Goal: Task Accomplishment & Management: Use online tool/utility

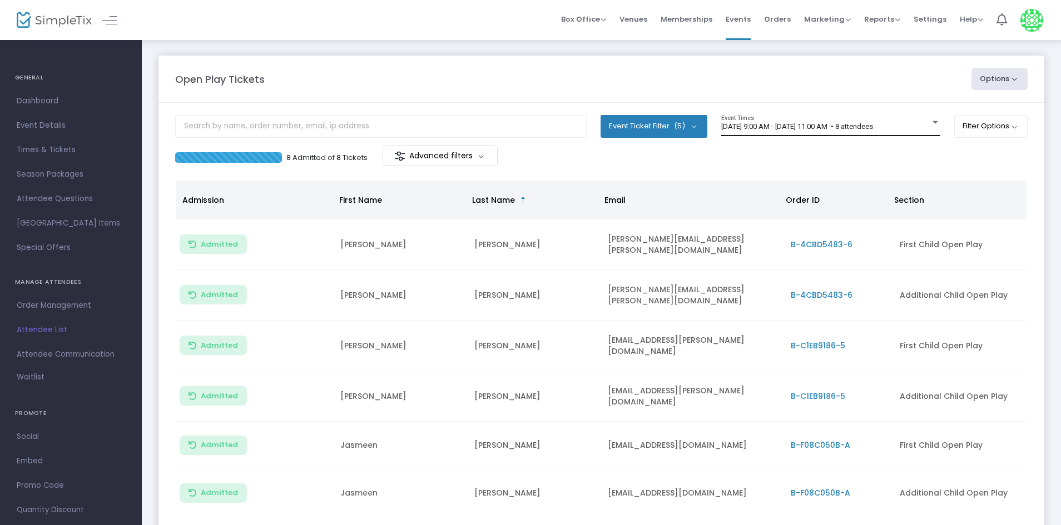
click at [882, 117] on div "9/21/2025 @ 9:00 AM - 9/21/2025 @ 11:00 AM • 8 attendees Event Times" at bounding box center [830, 125] width 219 height 21
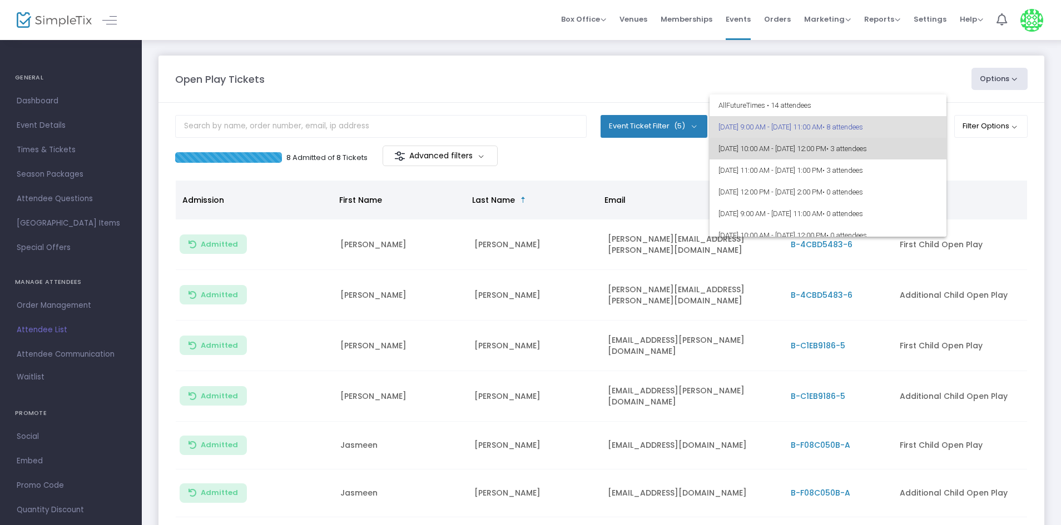
click at [927, 156] on span "9/21/2025 @ 10:00 AM - 9/21/2025 @ 12:00 PM • 3 attendees" at bounding box center [827, 149] width 219 height 22
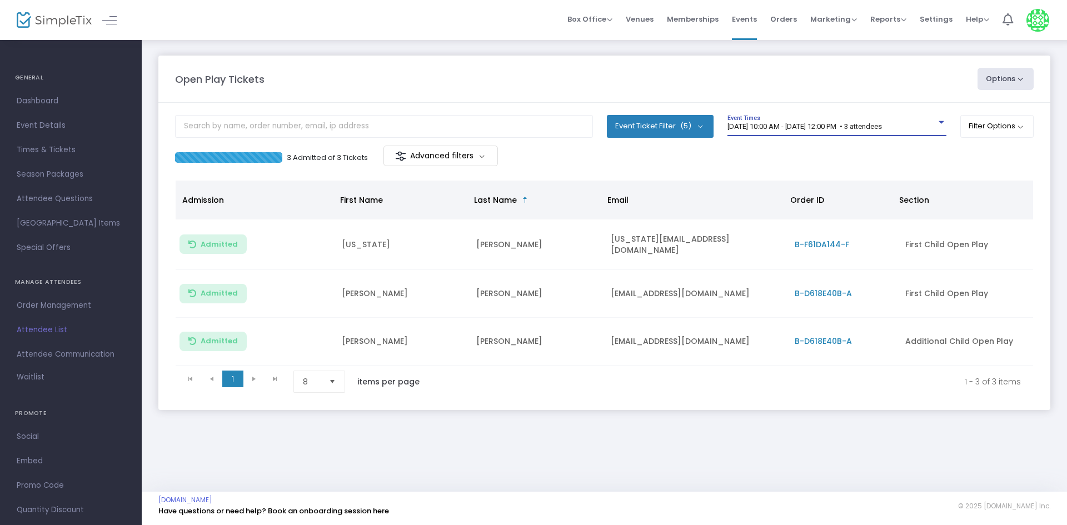
click at [828, 131] on div "[DATE] 10:00 AM - [DATE] 12:00 PM • 3 attendees" at bounding box center [832, 127] width 209 height 8
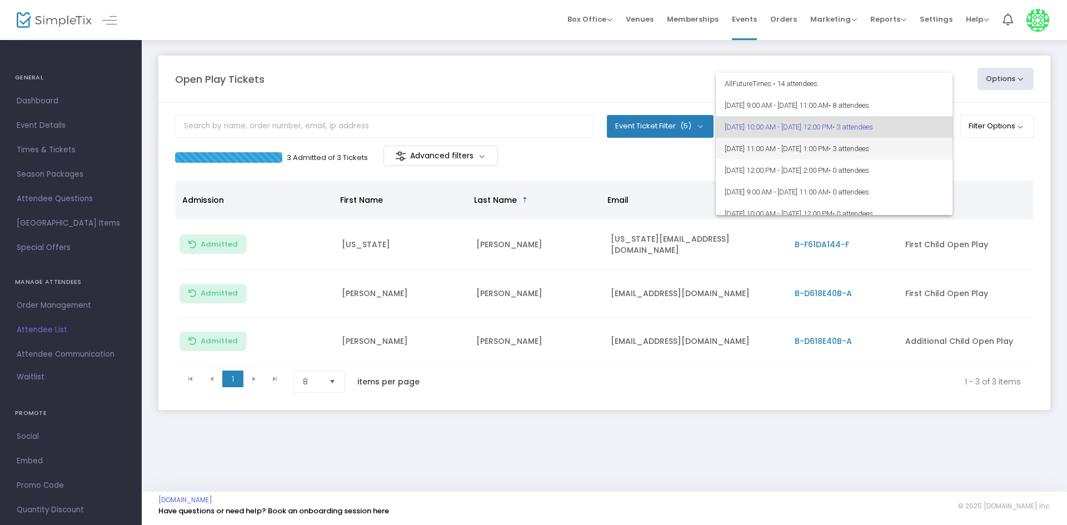
click at [869, 146] on span "• 3 attendees" at bounding box center [849, 149] width 41 height 8
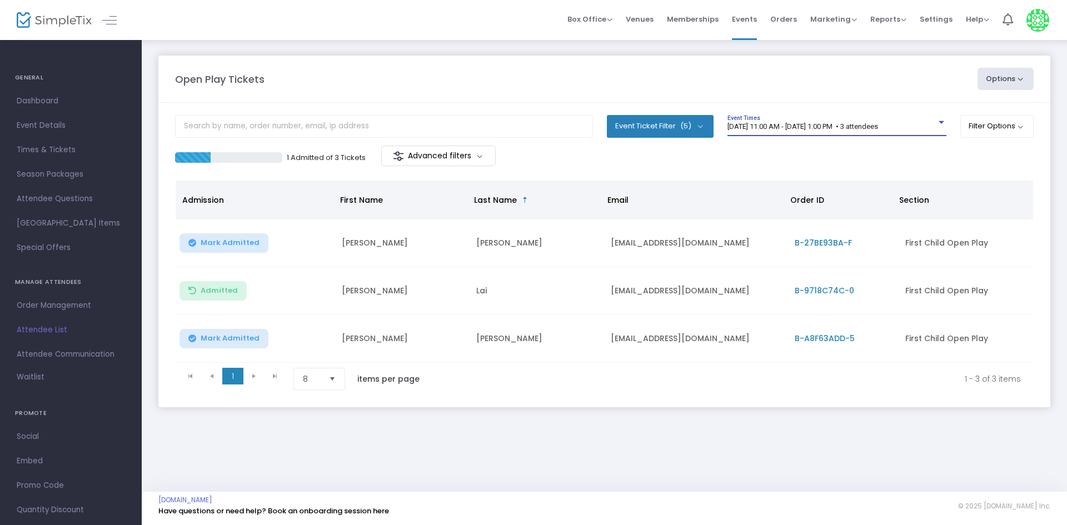
click at [849, 178] on m-panel-content "Event Ticket Filter (5) Select All First Child Open Play Additional Child Open …" at bounding box center [604, 255] width 892 height 305
click at [865, 131] on div "[DATE] 11:00 AM - [DATE] 1:00 PM • 3 attendees" at bounding box center [832, 127] width 209 height 8
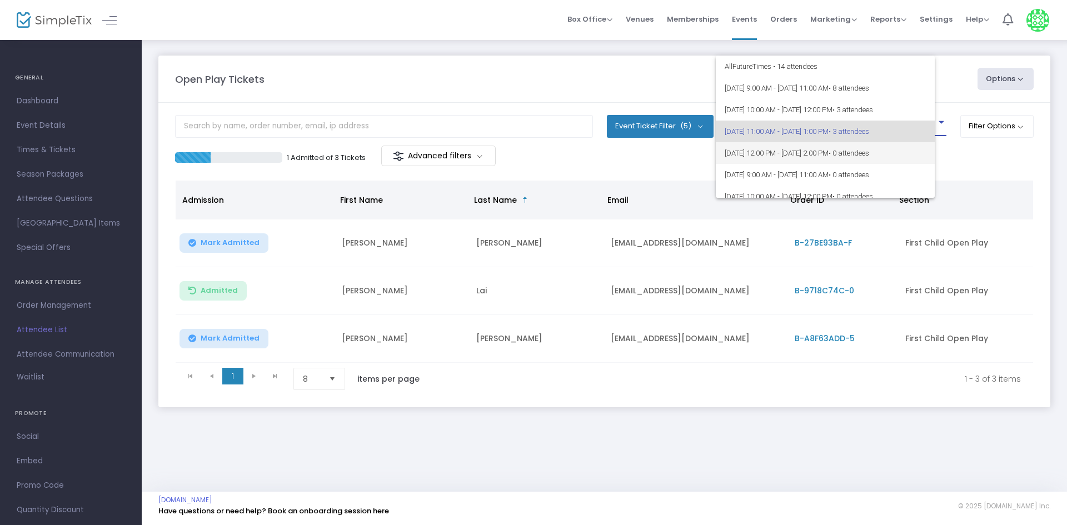
scroll to position [5, 0]
click at [661, 176] on div at bounding box center [533, 262] width 1067 height 525
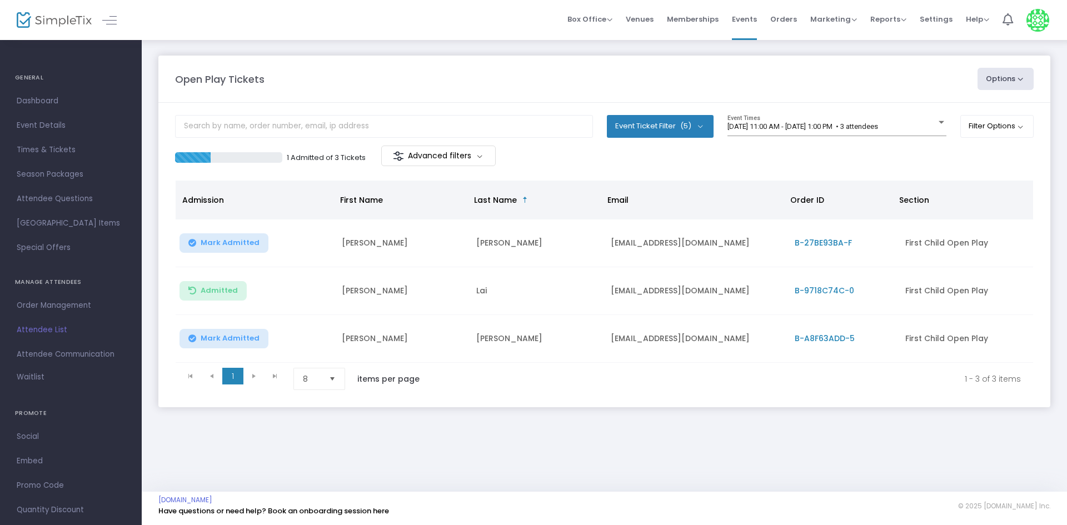
click at [625, 166] on div "1 Admitted of 3 Tickets Advanced filters" at bounding box center [604, 157] width 859 height 23
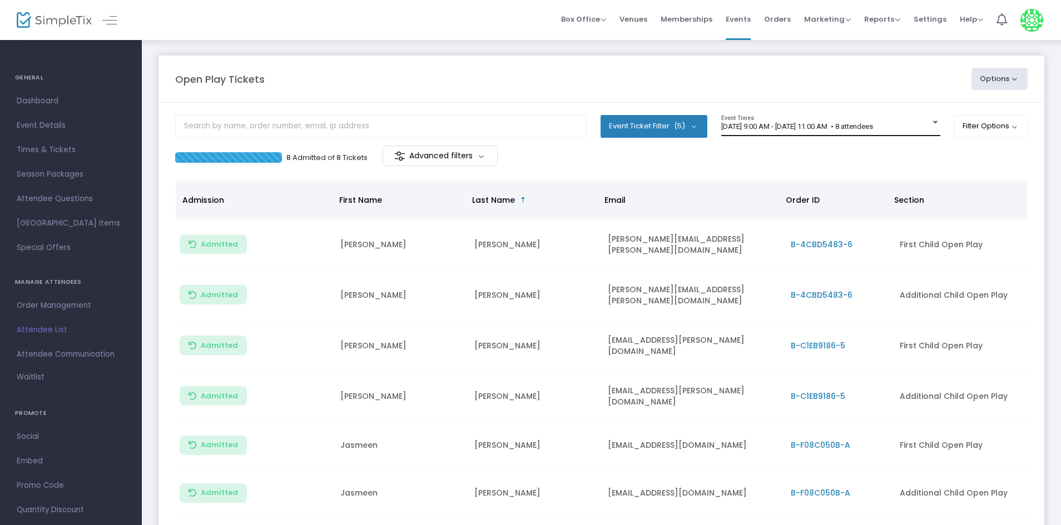
click at [822, 118] on div "9/21/2025 @ 9:00 AM - 9/21/2025 @ 11:00 AM • 8 attendees Event Times" at bounding box center [830, 125] width 219 height 21
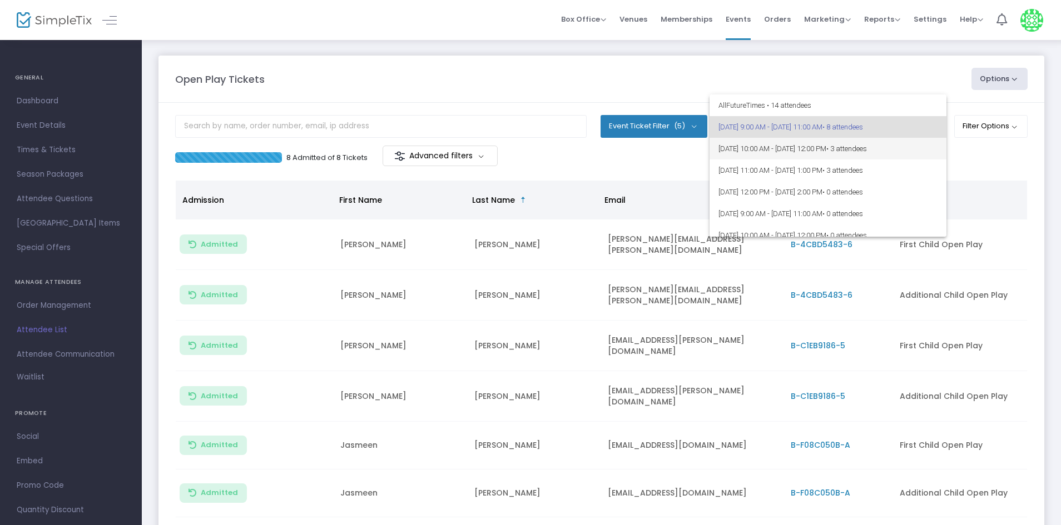
click at [867, 147] on span "• 3 attendees" at bounding box center [846, 149] width 41 height 8
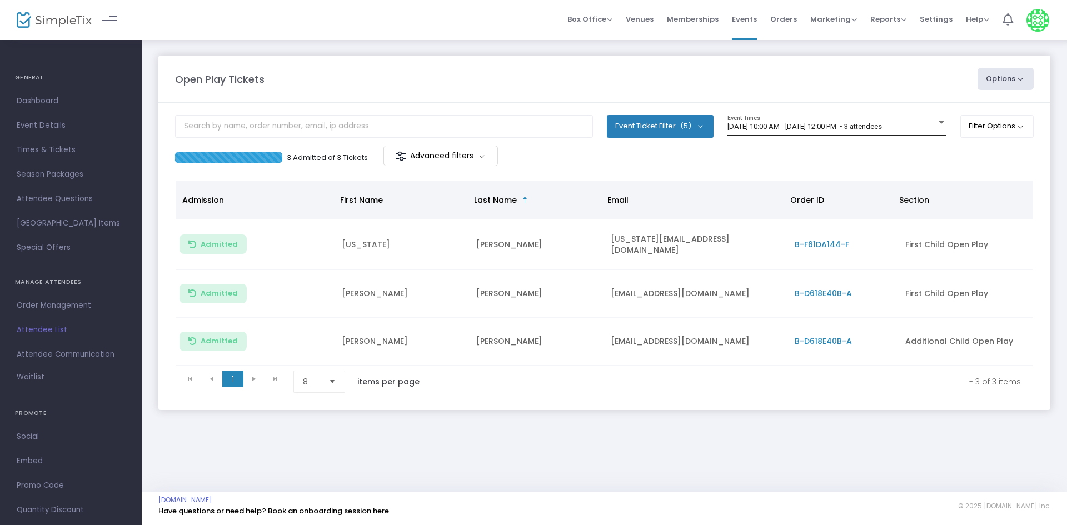
click at [792, 120] on div "9/21/2025 @ 10:00 AM - 9/21/2025 @ 12:00 PM • 3 attendees Event Times" at bounding box center [837, 125] width 219 height 21
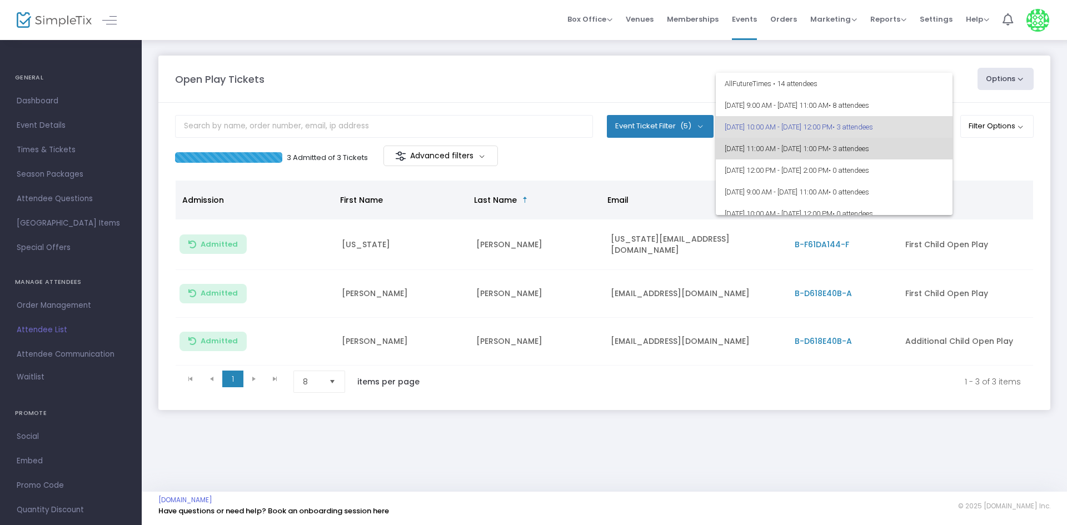
click at [869, 151] on span "• 3 attendees" at bounding box center [849, 149] width 41 height 8
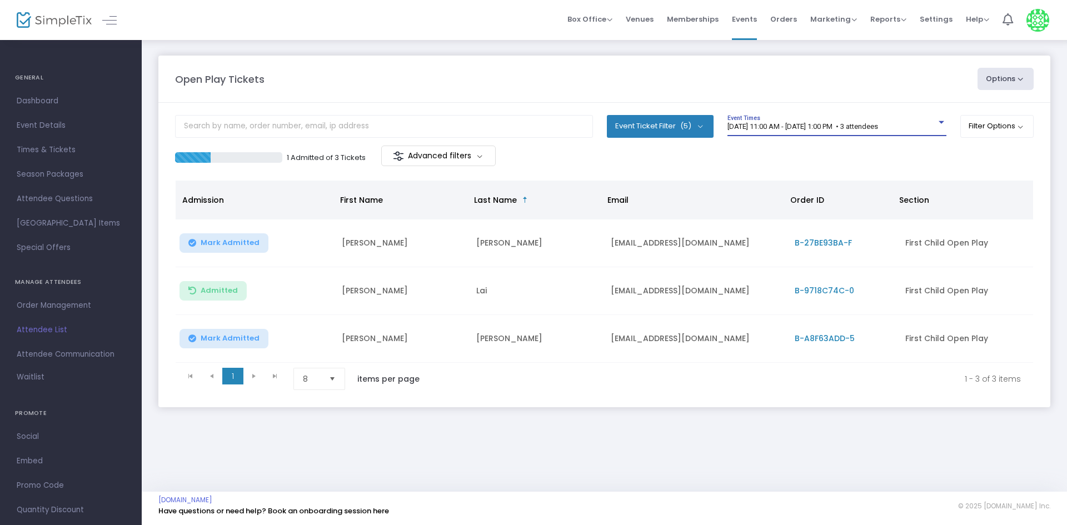
click at [833, 131] on div "[DATE] 11:00 AM - [DATE] 1:00 PM • 3 attendees" at bounding box center [832, 127] width 209 height 8
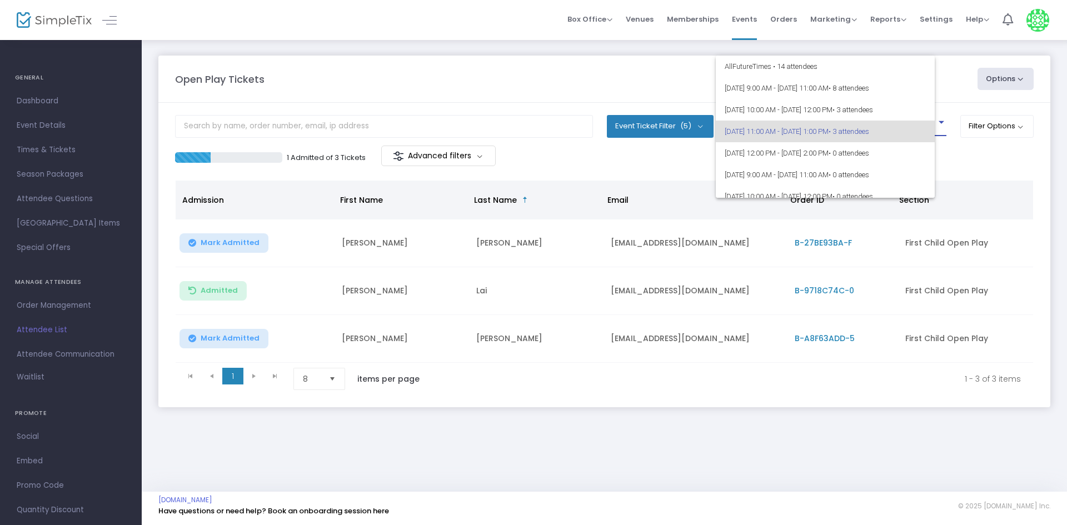
scroll to position [5, 0]
click at [688, 166] on div at bounding box center [533, 262] width 1067 height 525
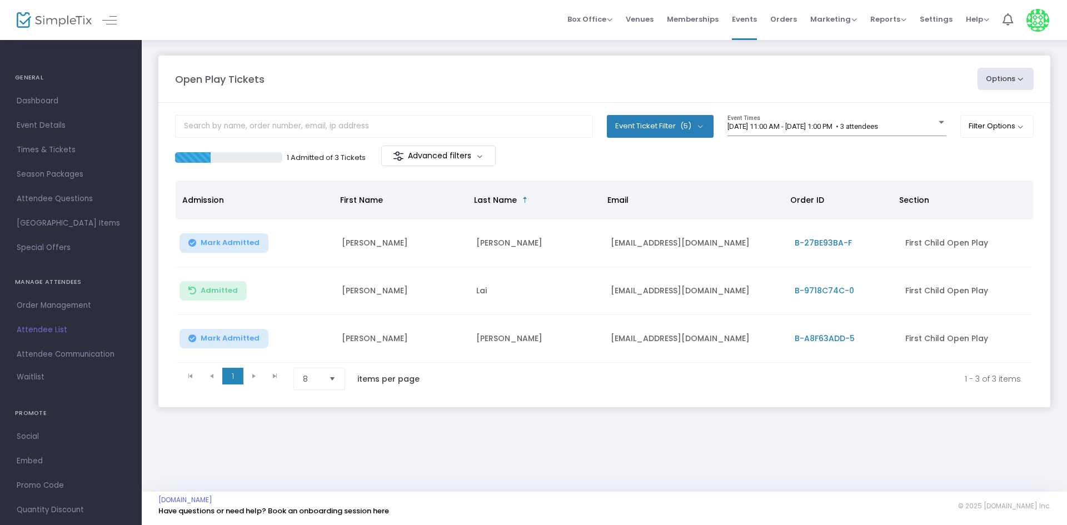
click at [700, 165] on div "1 Admitted of 3 Tickets Advanced filters" at bounding box center [604, 157] width 859 height 23
click at [505, 56] on m-panel-header "Open Play Tickets Options Import Attendees Export List Print Name Tags Export t…" at bounding box center [604, 79] width 892 height 47
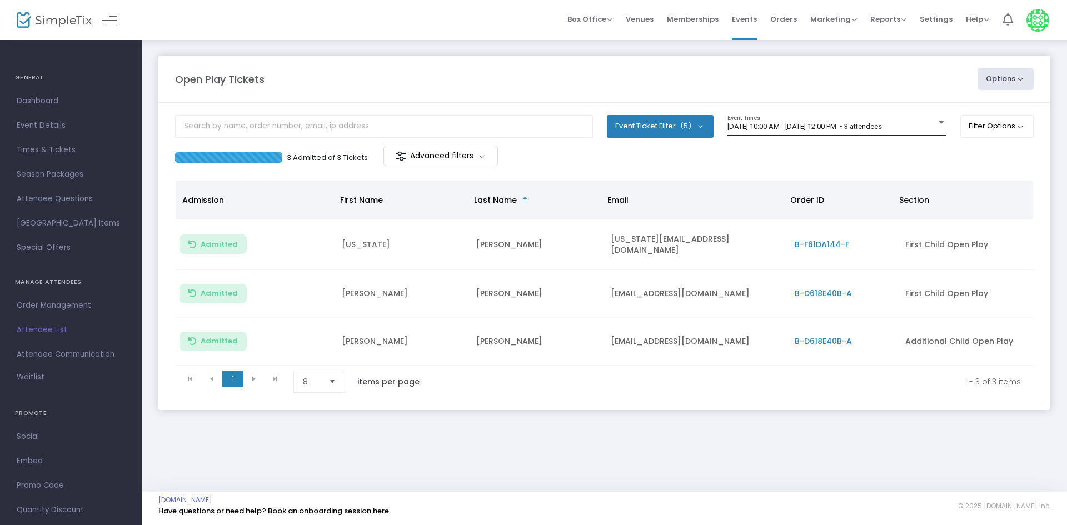
click at [734, 131] on div "9/21/2025 @ 10:00 AM - 9/21/2025 @ 12:00 PM • 3 attendees Event Times" at bounding box center [837, 125] width 219 height 21
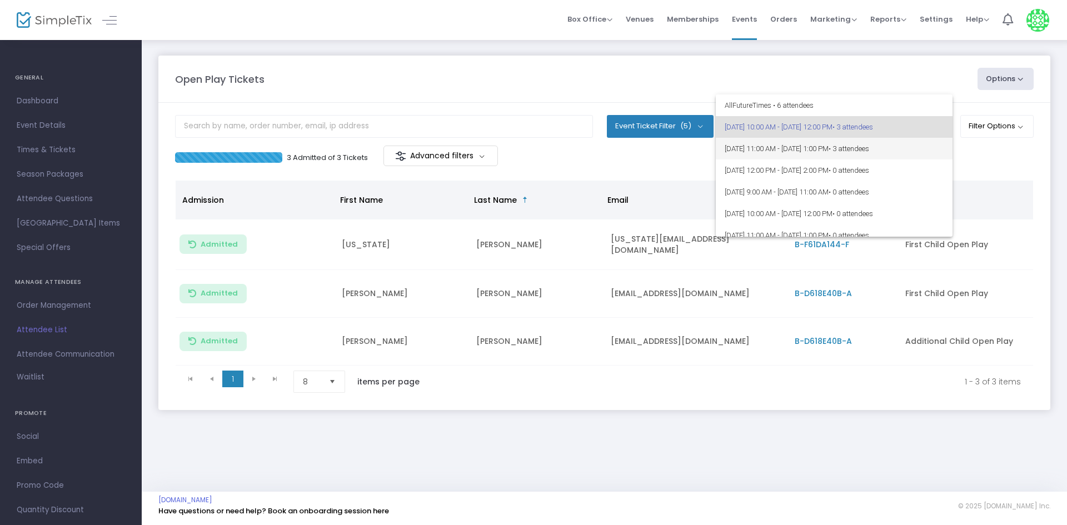
click at [927, 155] on span "[DATE] 11:00 AM - [DATE] 1:00 PM • 3 attendees" at bounding box center [834, 149] width 219 height 22
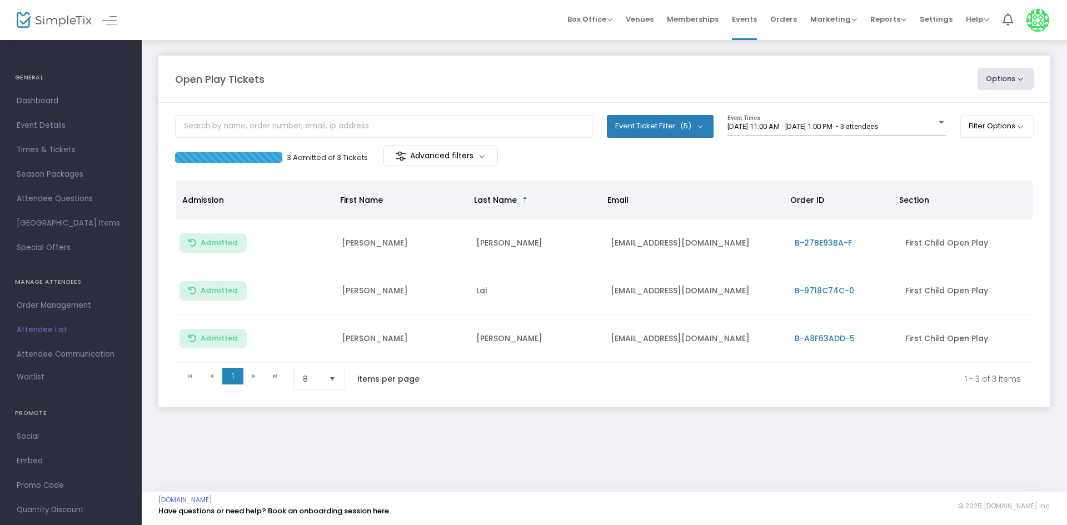
click at [783, 162] on div "3 Admitted of 3 Tickets Advanced filters" at bounding box center [604, 157] width 859 height 23
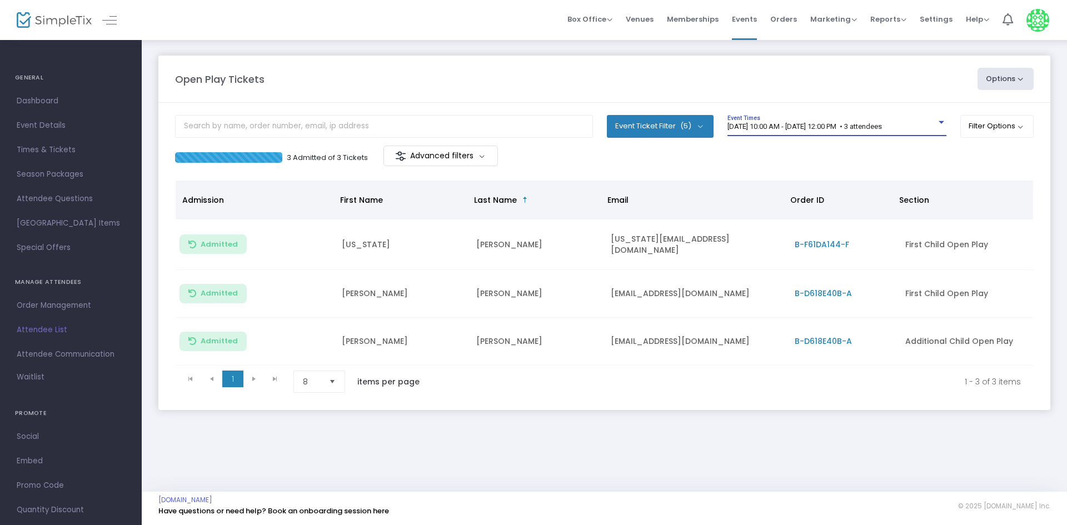
click at [830, 131] on div "[DATE] 10:00 AM - [DATE] 12:00 PM • 3 attendees" at bounding box center [832, 127] width 209 height 8
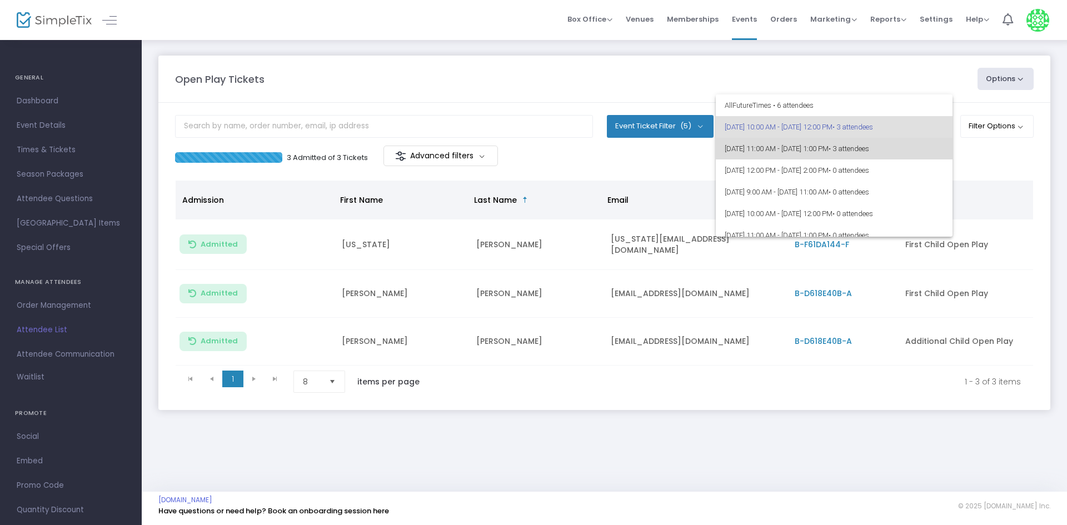
click at [869, 152] on span "• 3 attendees" at bounding box center [849, 149] width 41 height 8
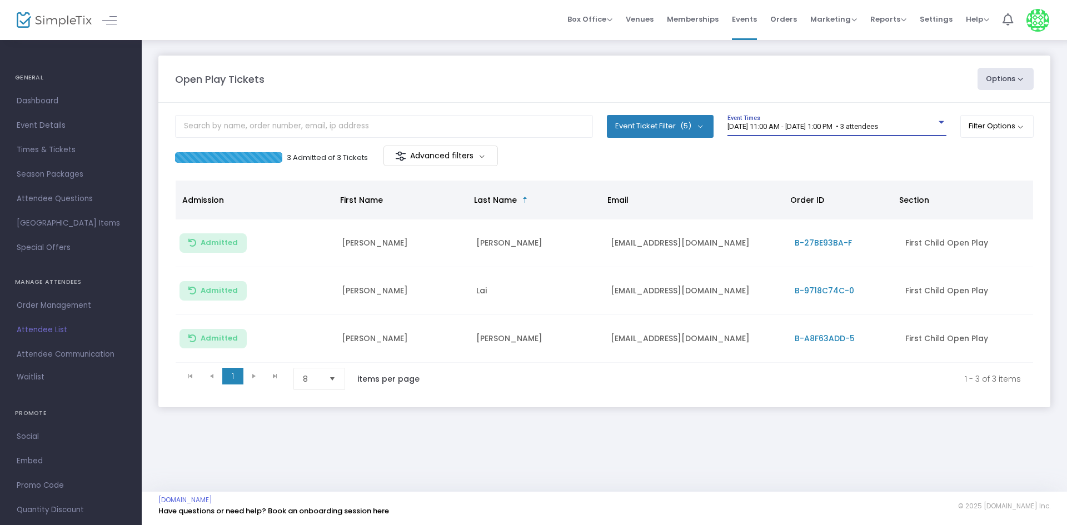
click at [728, 161] on div "3 Admitted of 3 Tickets Advanced filters" at bounding box center [604, 157] width 859 height 23
click at [232, 54] on div "Open Play Tickets Options Import Attendees Export List Print Name Tags Export t…" at bounding box center [605, 242] width 926 height 407
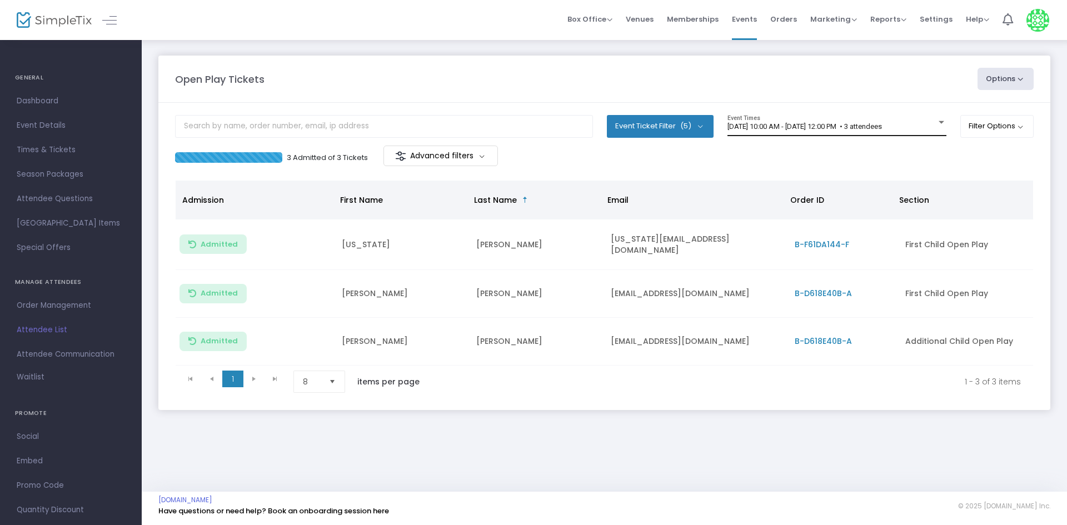
click at [850, 131] on div "9/21/2025 @ 10:00 AM - 9/21/2025 @ 12:00 PM • 3 attendees" at bounding box center [832, 127] width 209 height 8
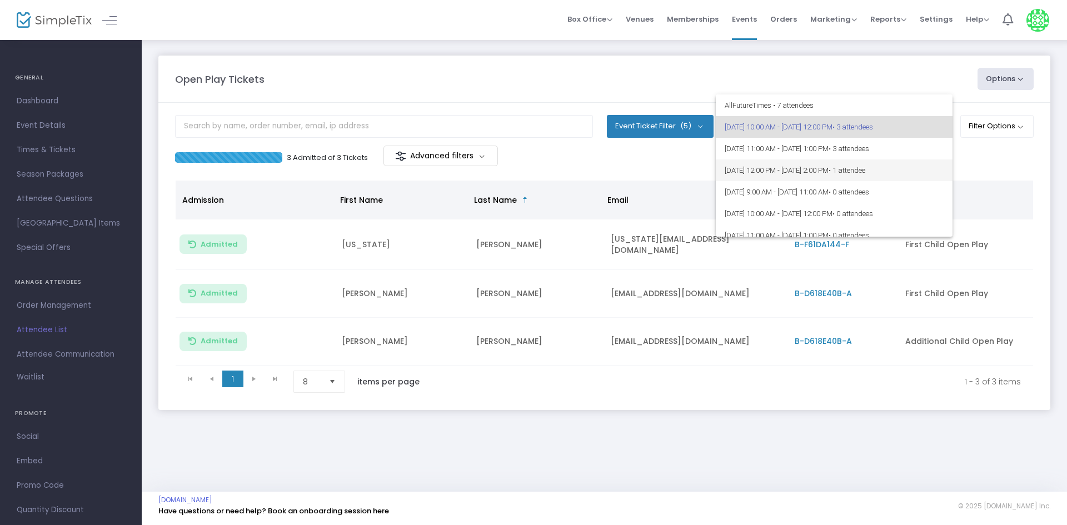
click at [912, 164] on span "9/21/2025 @ 12:00 PM - 9/21/2025 @ 2:00 PM • 1 attendee" at bounding box center [834, 171] width 219 height 22
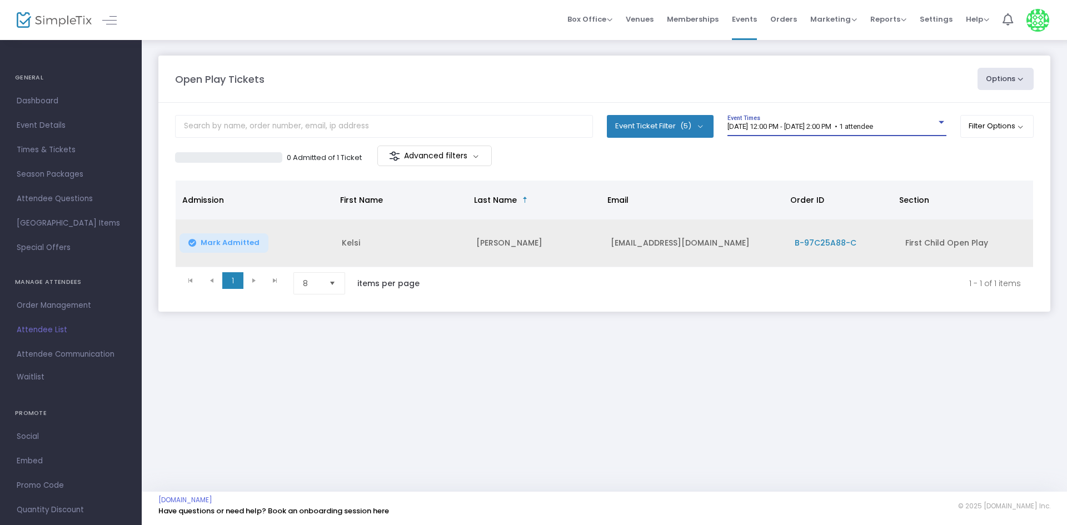
click at [254, 246] on span "Mark Admitted" at bounding box center [230, 242] width 59 height 9
click at [299, 52] on div "Open Play Tickets Options Import Attendees Export List Print Name Tags Export t…" at bounding box center [605, 195] width 926 height 312
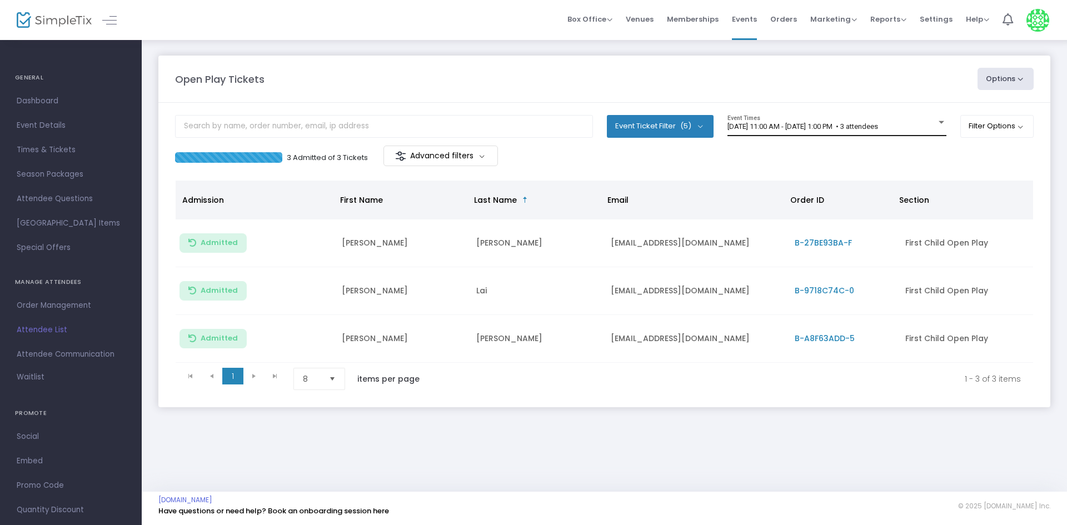
click at [787, 124] on span "[DATE] 11:00 AM - [DATE] 1:00 PM • 3 attendees" at bounding box center [803, 126] width 151 height 8
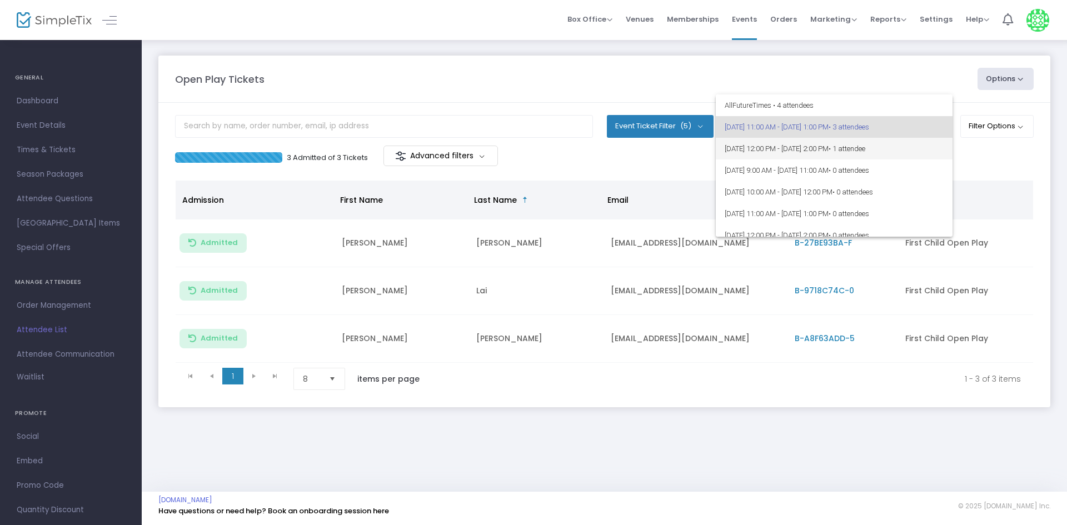
click at [774, 146] on span "[DATE] 12:00 PM - [DATE] 2:00 PM • 1 attendee" at bounding box center [834, 149] width 219 height 22
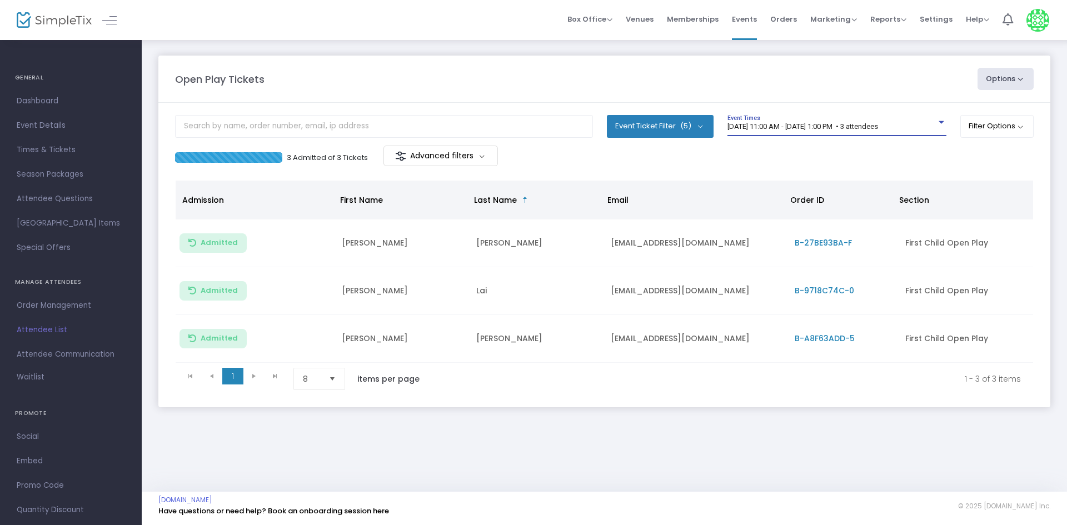
click at [827, 127] on span "[DATE] 11:00 AM - [DATE] 1:00 PM • 3 attendees" at bounding box center [803, 126] width 151 height 8
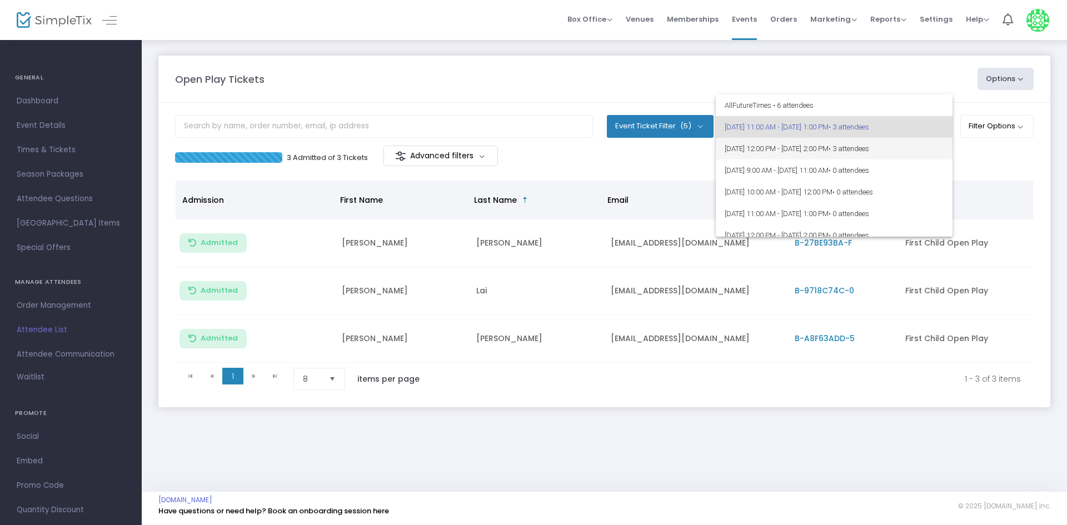
click at [821, 154] on span "[DATE] 12:00 PM - [DATE] 2:00 PM • 3 attendees" at bounding box center [834, 149] width 219 height 22
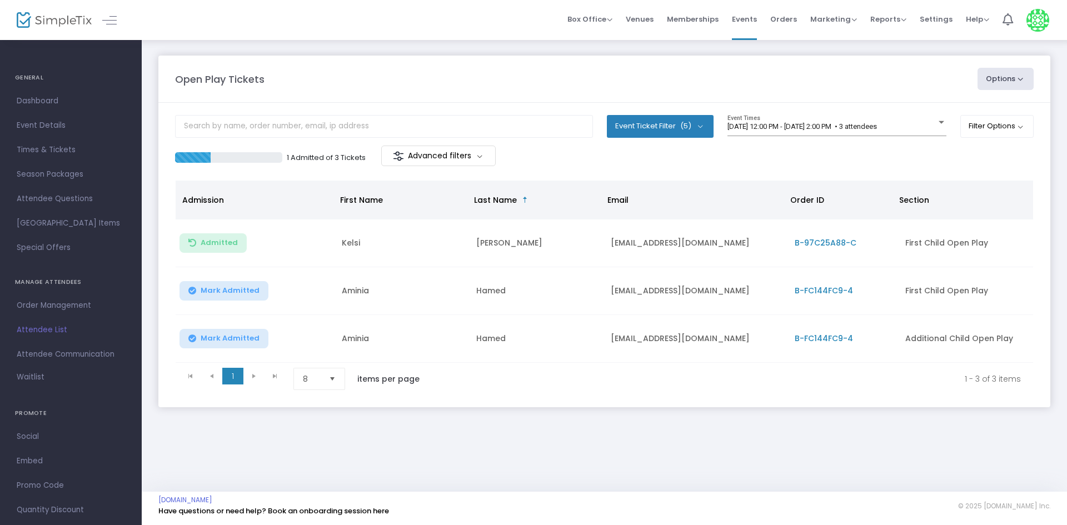
click at [244, 295] on span "Mark Admitted" at bounding box center [230, 290] width 59 height 9
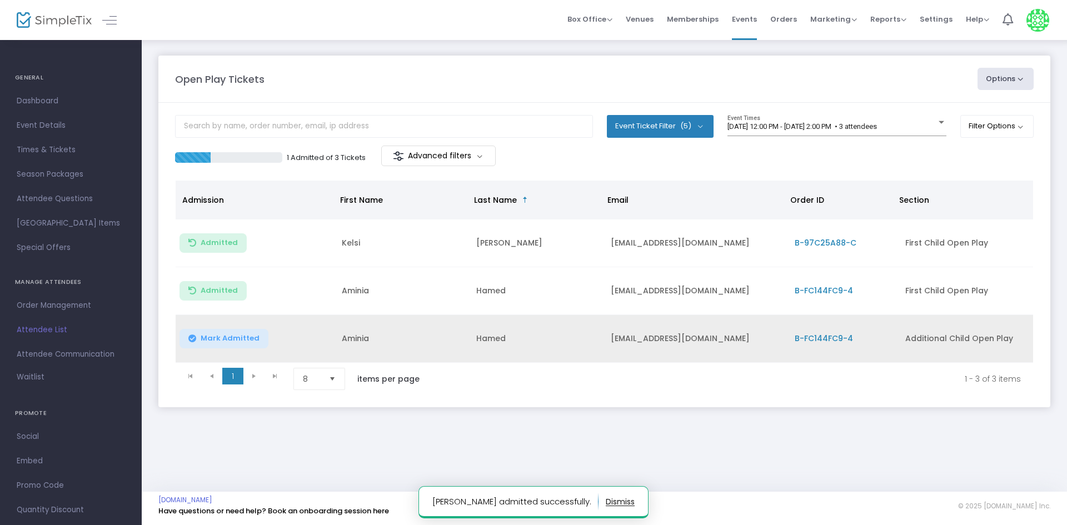
click at [252, 341] on span "Mark Admitted" at bounding box center [230, 338] width 59 height 9
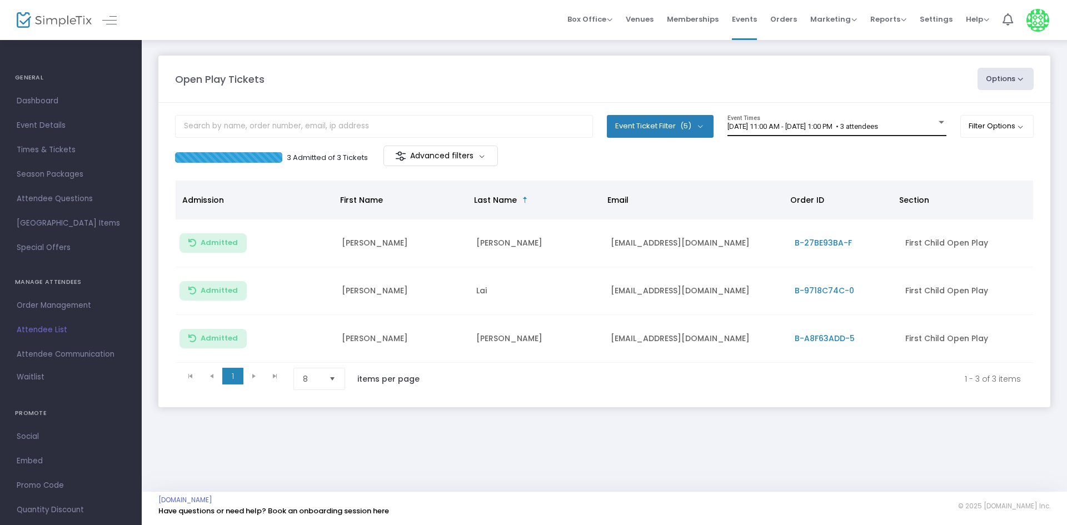
click at [878, 125] on span "[DATE] 11:00 AM - [DATE] 1:00 PM • 3 attendees" at bounding box center [803, 126] width 151 height 8
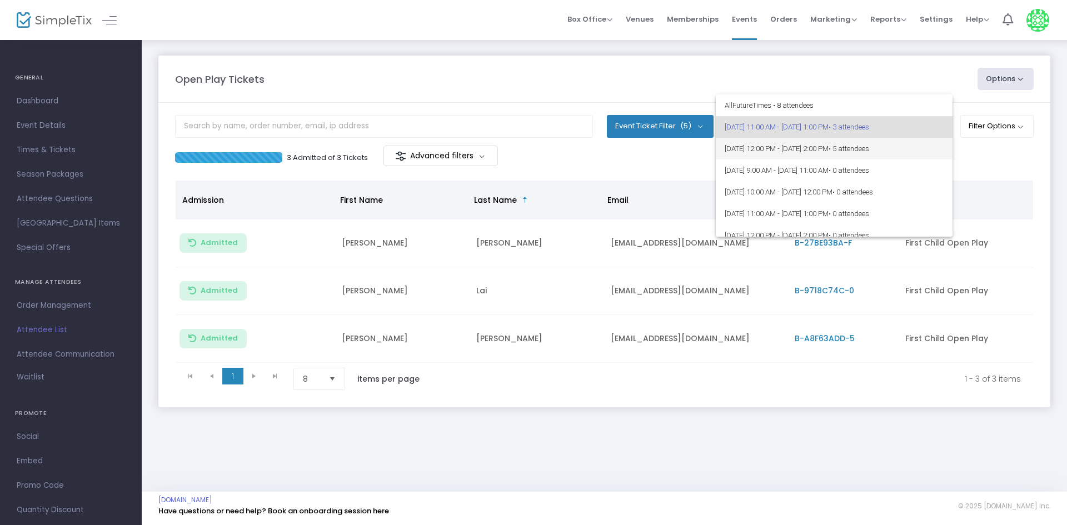
click at [869, 151] on span "• 5 attendees" at bounding box center [849, 149] width 41 height 8
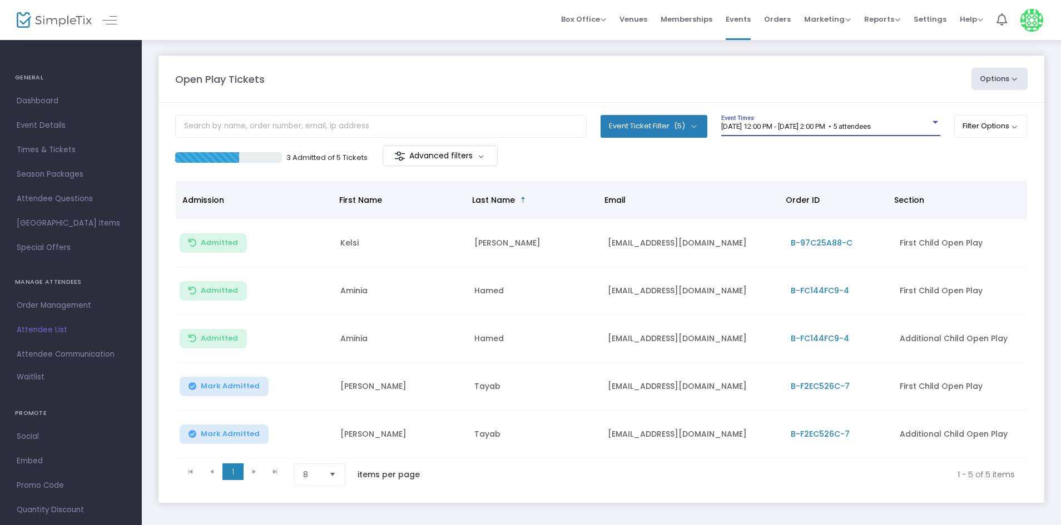
click at [911, 121] on div "9/21/2025 @ 12:00 PM - 9/21/2025 @ 2:00 PM • 5 attendees Event Times" at bounding box center [830, 125] width 219 height 21
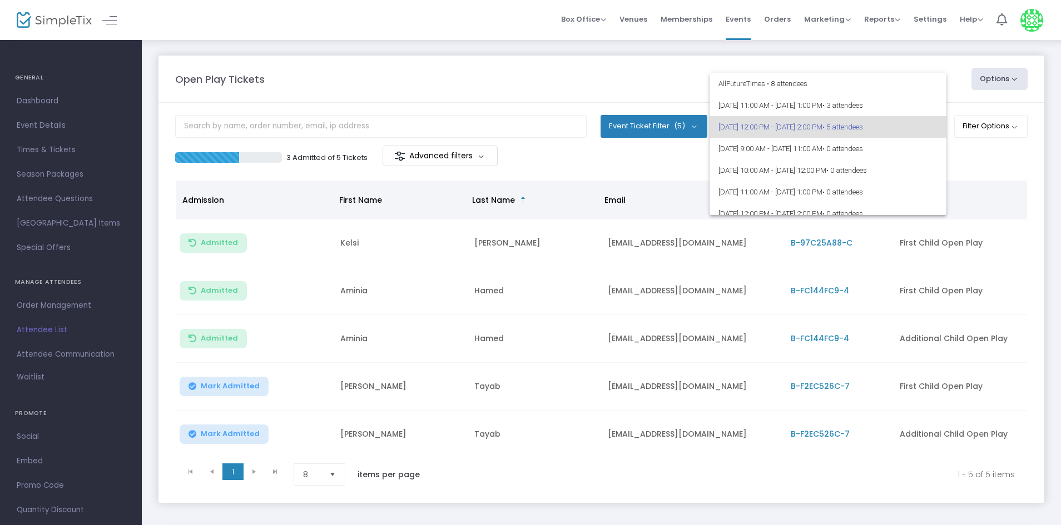
click at [1016, 176] on div at bounding box center [530, 262] width 1061 height 525
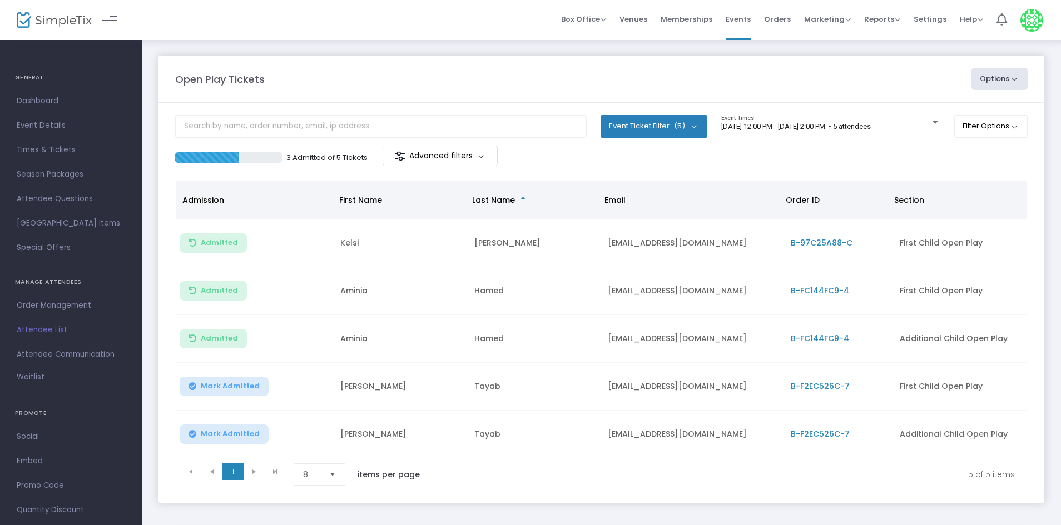
click at [634, 159] on div "3 Admitted of 5 Tickets Advanced filters" at bounding box center [601, 157] width 852 height 23
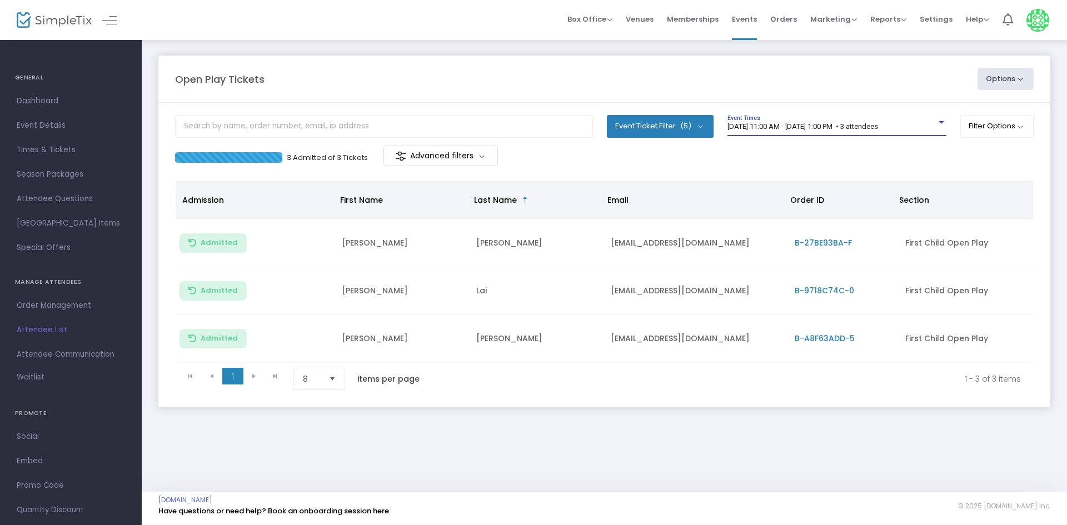
click at [851, 123] on span "[DATE] 11:00 AM - [DATE] 1:00 PM • 3 attendees" at bounding box center [803, 126] width 151 height 8
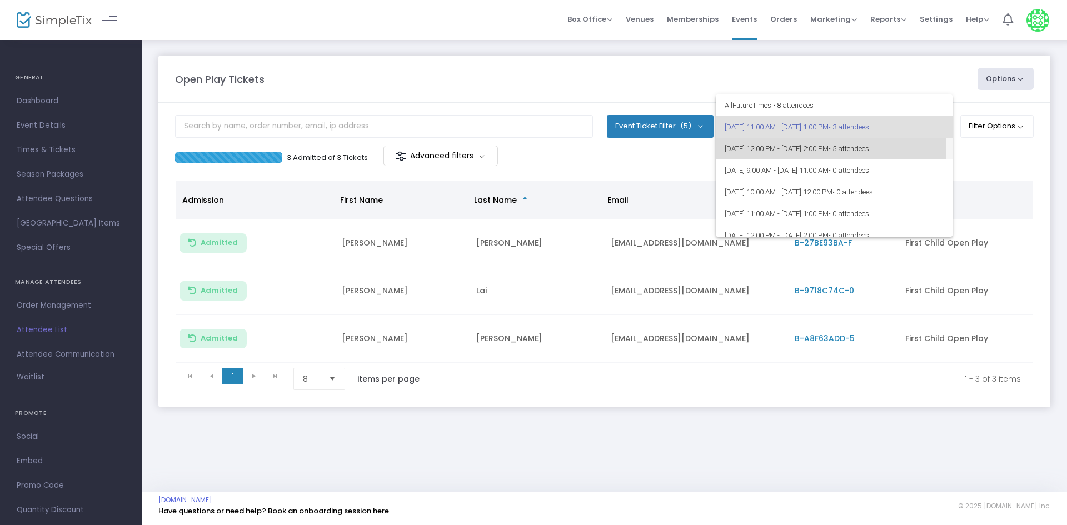
click at [763, 150] on span "9/21/2025 @ 12:00 PM - 9/21/2025 @ 2:00 PM • 5 attendees" at bounding box center [834, 149] width 219 height 22
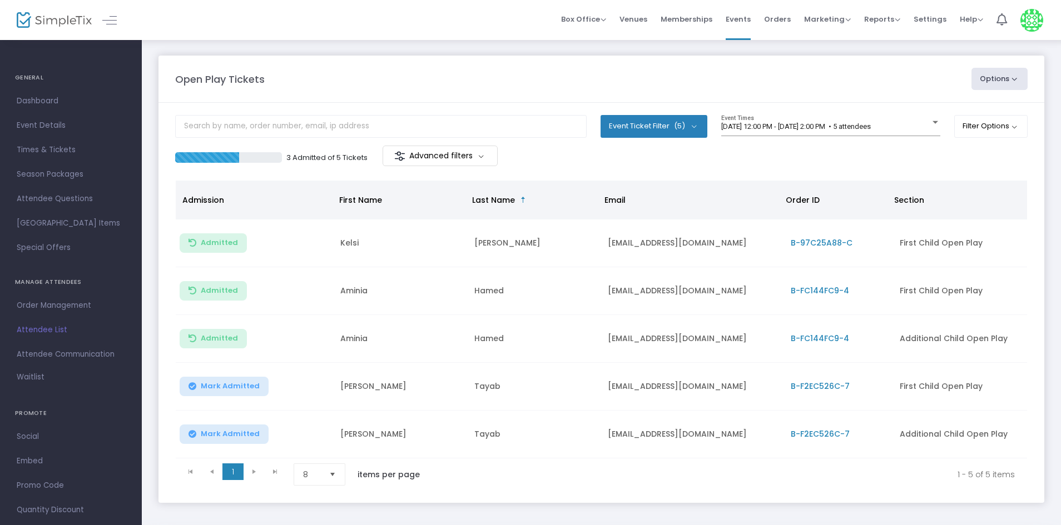
drag, startPoint x: 220, startPoint y: 380, endPoint x: 220, endPoint y: 386, distance: 6.1
click at [220, 381] on button "Mark Admitted" at bounding box center [224, 386] width 89 height 19
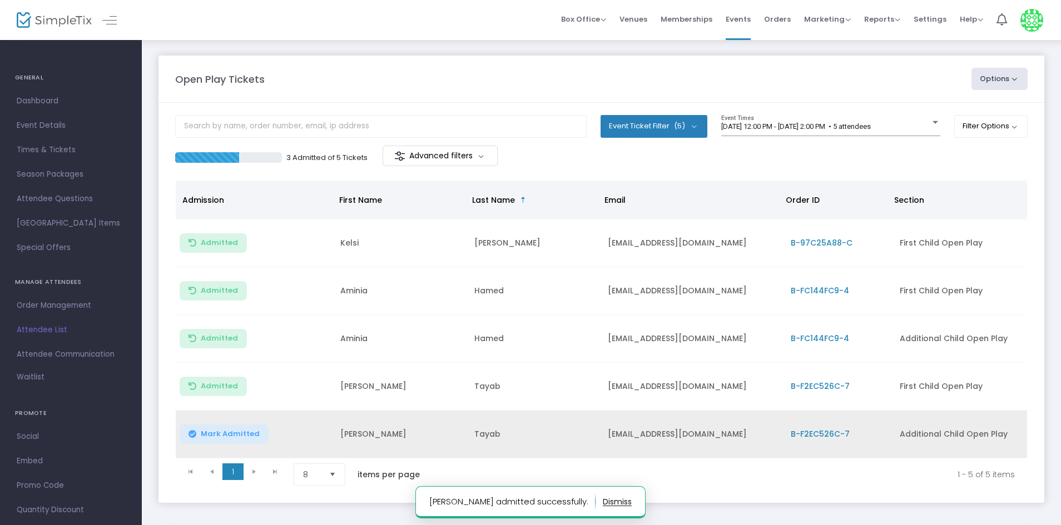
click at [227, 436] on span "Mark Admitted" at bounding box center [230, 434] width 59 height 9
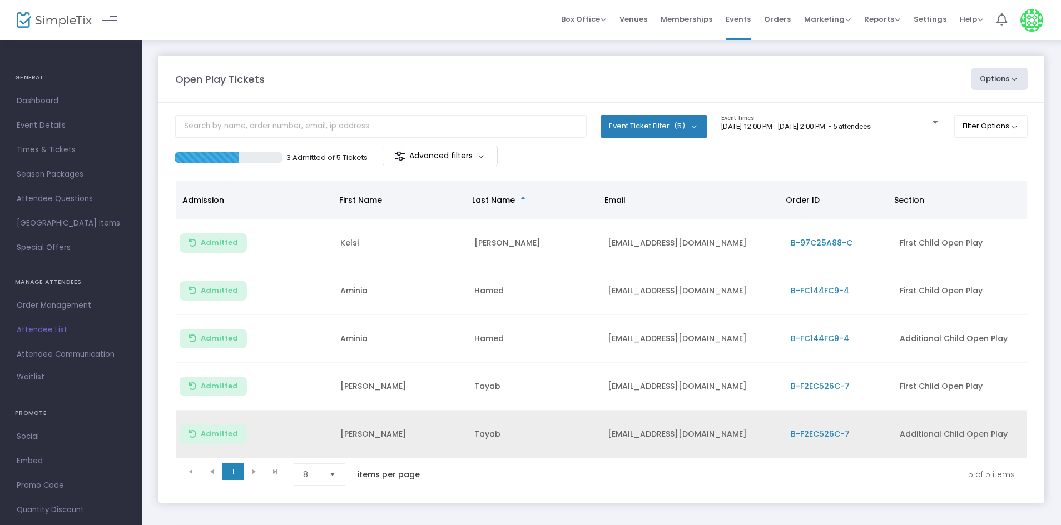
click at [450, 103] on m-panel-content "Event Ticket Filter (5) Select All First Child Open Play Additional Child Open …" at bounding box center [601, 303] width 886 height 400
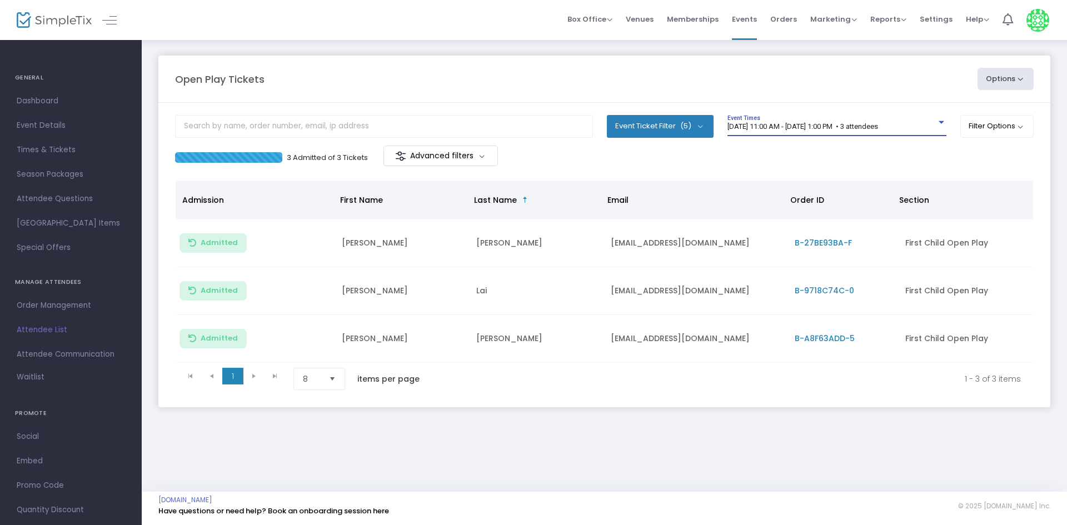
click at [816, 129] on span "[DATE] 11:00 AM - [DATE] 1:00 PM • 3 attendees" at bounding box center [803, 126] width 151 height 8
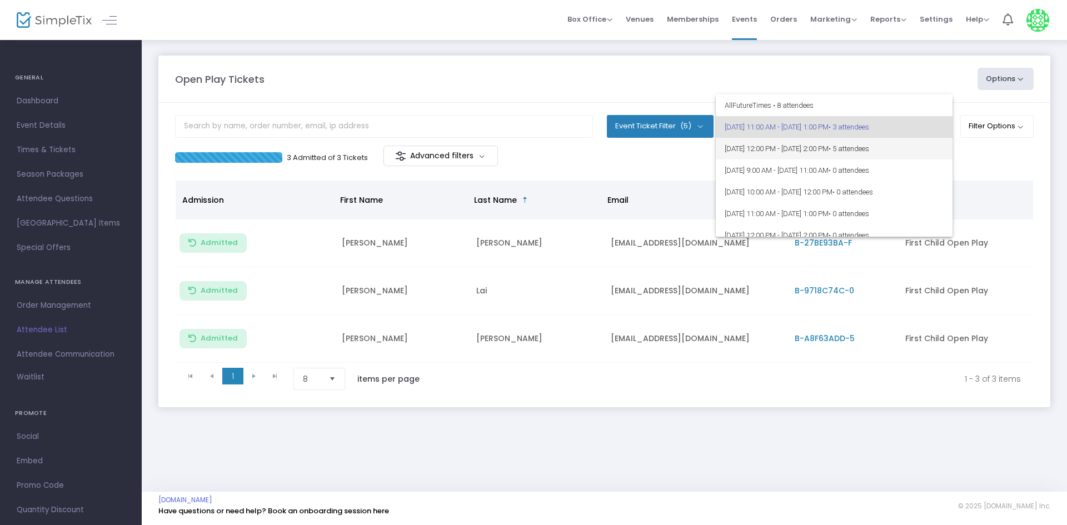
click at [869, 152] on span "• 5 attendees" at bounding box center [849, 149] width 41 height 8
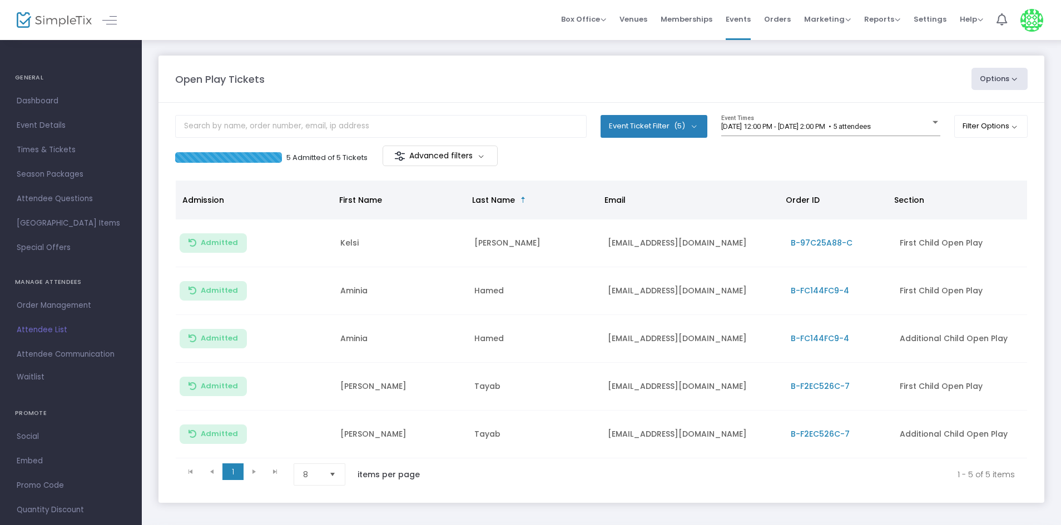
click at [715, 154] on div "5 Admitted of 5 Tickets Advanced filters" at bounding box center [601, 157] width 852 height 23
click at [558, 96] on m-panel-header "Open Play Tickets Options Import Attendees Export List Print Name Tags Export t…" at bounding box center [601, 79] width 886 height 47
click at [901, 133] on div "9/21/2025 @ 12:00 PM - 9/21/2025 @ 2:00 PM • 5 attendees Event Times" at bounding box center [830, 125] width 219 height 21
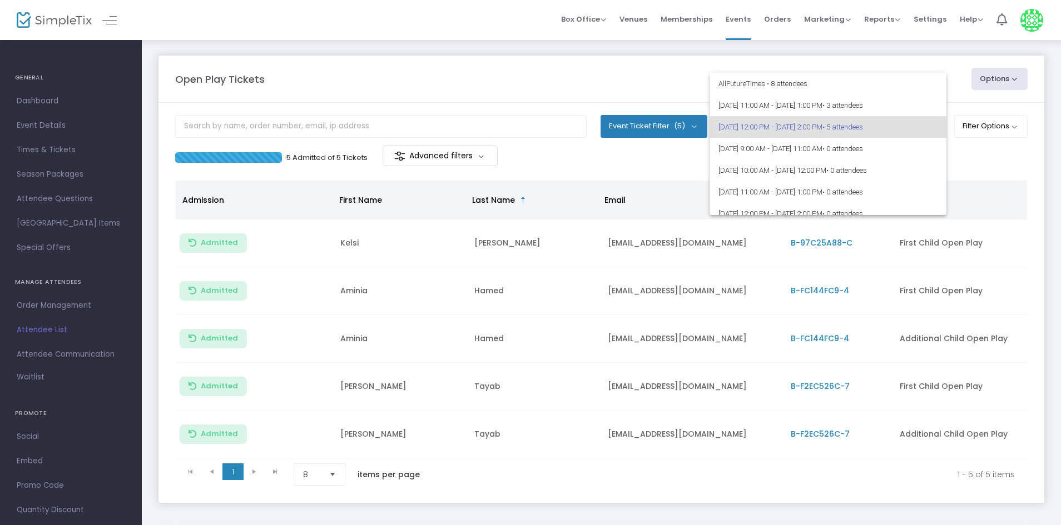
click at [956, 175] on div at bounding box center [530, 262] width 1061 height 525
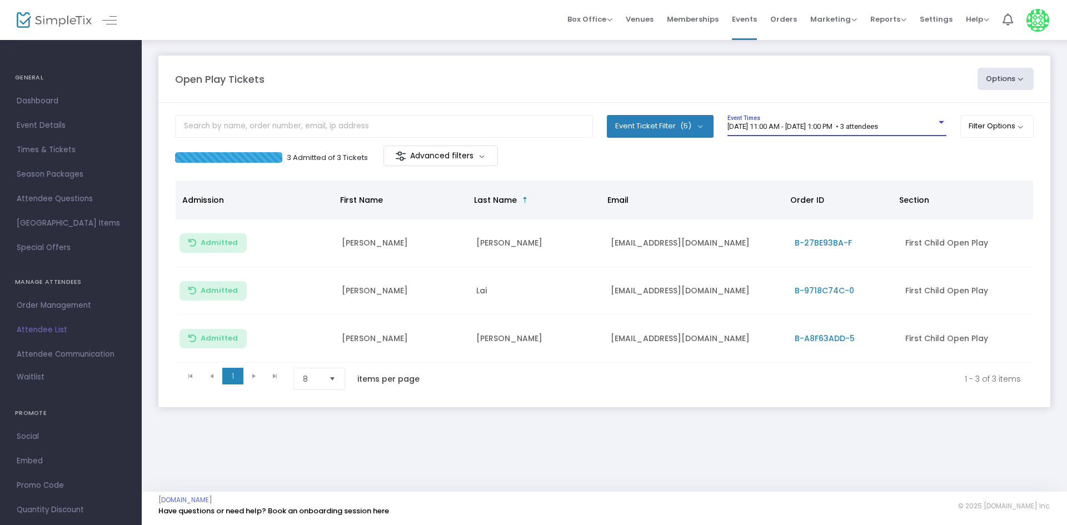
click at [798, 127] on span "[DATE] 11:00 AM - [DATE] 1:00 PM • 3 attendees" at bounding box center [803, 126] width 151 height 8
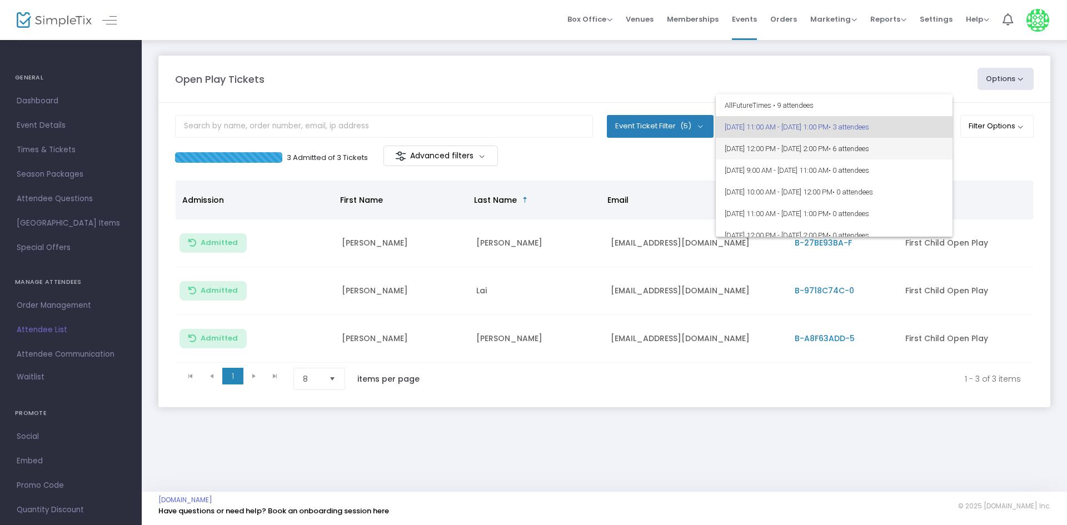
click at [869, 147] on span "• 6 attendees" at bounding box center [849, 149] width 41 height 8
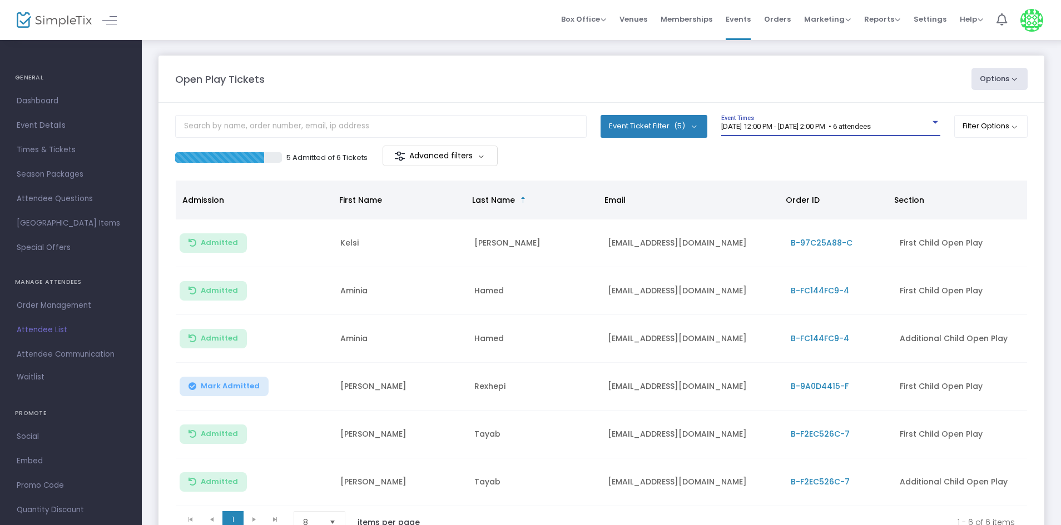
click at [212, 390] on span "Mark Admitted" at bounding box center [230, 386] width 59 height 9
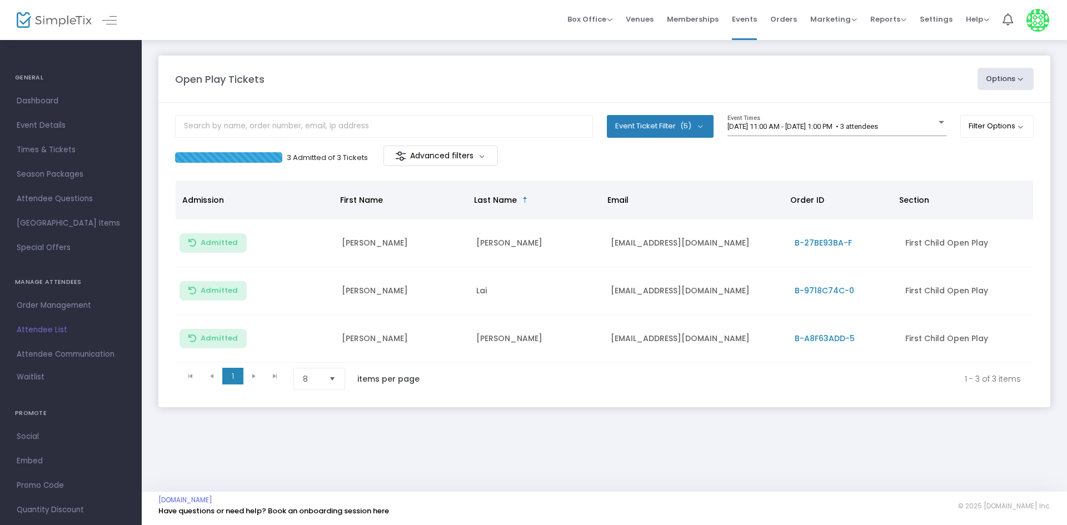
click at [728, 172] on m-panel-content "Event Ticket Filter (5) Select All First Child Open Play Additional Child Open …" at bounding box center [604, 255] width 892 height 305
click at [802, 130] on span "[DATE] 11:00 AM - [DATE] 1:00 PM • 3 attendees" at bounding box center [803, 126] width 151 height 8
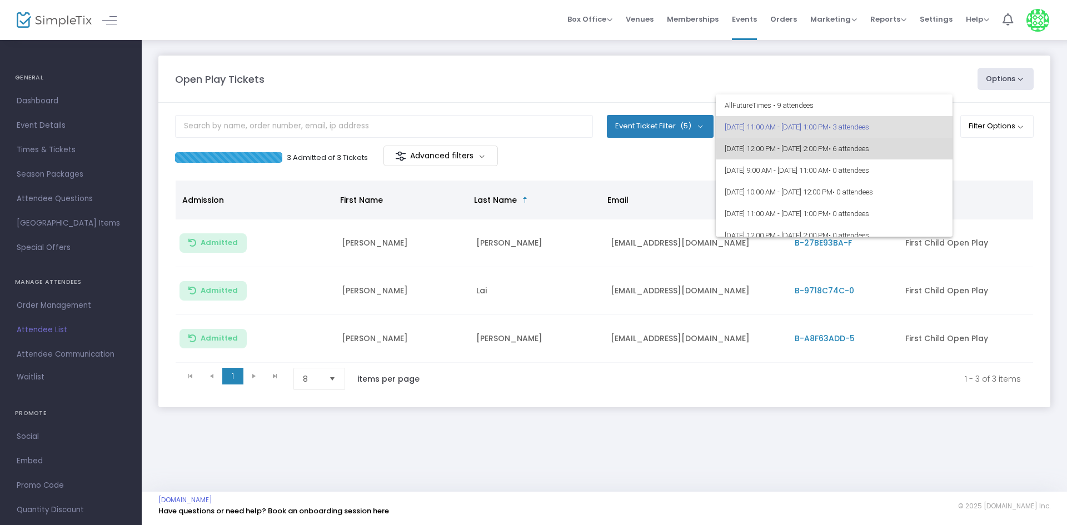
click at [869, 147] on span "• 6 attendees" at bounding box center [849, 149] width 41 height 8
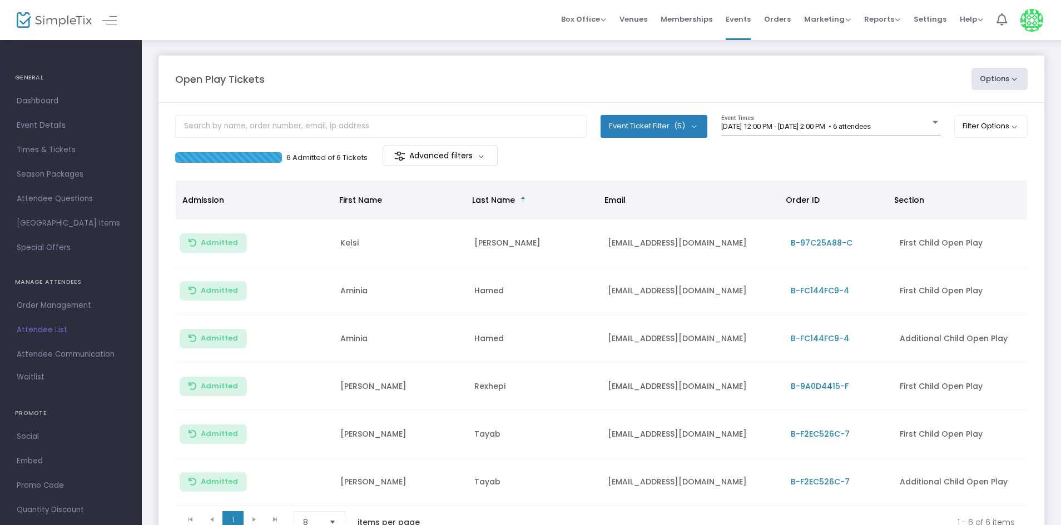
click at [867, 175] on m-panel-content "Event Ticket Filter (5) Select All First Child Open Play Additional Child Open …" at bounding box center [601, 327] width 886 height 448
drag, startPoint x: 943, startPoint y: 113, endPoint x: 874, endPoint y: 169, distance: 88.6
click at [874, 169] on m-panel-content "Event Ticket Filter (5) Select All First Child Open Play Additional Child Open …" at bounding box center [601, 327] width 886 height 448
click at [883, 166] on div "6 Admitted of 6 Tickets Advanced filters" at bounding box center [601, 157] width 852 height 23
click at [871, 148] on div "6 Admitted of 6 Tickets Advanced filters" at bounding box center [601, 157] width 852 height 23
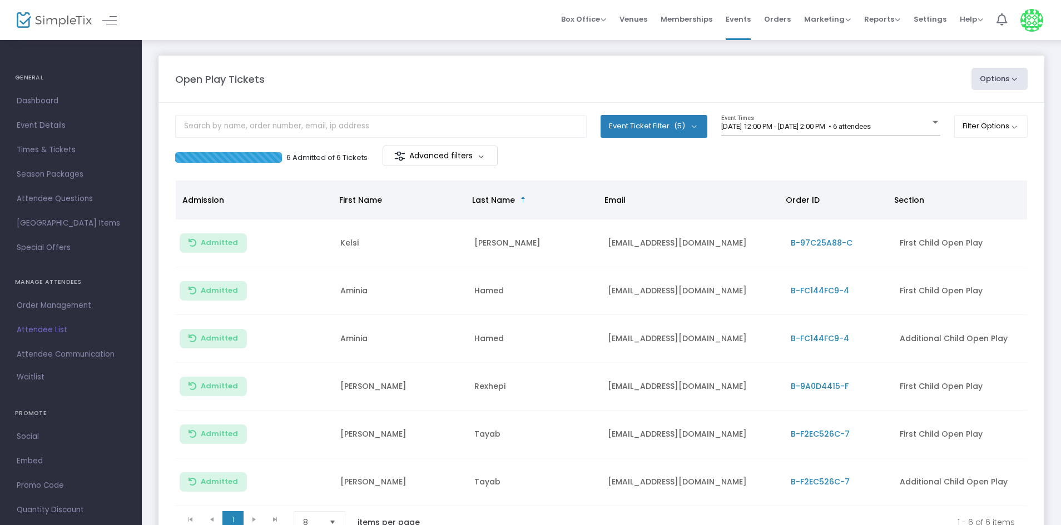
click at [282, 60] on m-panel-header "Open Play Tickets Options Import Attendees Export List Print Name Tags Export t…" at bounding box center [601, 79] width 886 height 47
click at [301, 60] on m-panel-header "Open Play Tickets Options Import Attendees Export List Print Name Tags Export t…" at bounding box center [601, 79] width 886 height 47
click at [293, 69] on div "Open Play Tickets Options Import Attendees Export List Print Name Tags Export t…" at bounding box center [601, 79] width 863 height 22
